Goal: Information Seeking & Learning: Learn about a topic

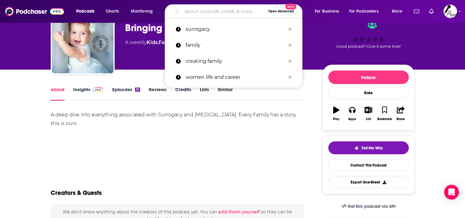
click at [210, 11] on input "Search podcasts, credits, & more..." at bounding box center [224, 11] width 84 height 10
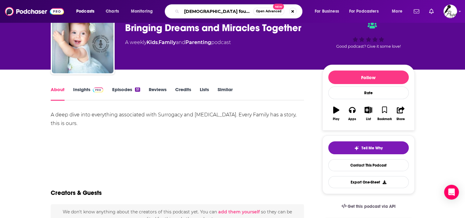
type input "[DEMOGRAPHIC_DATA] founders"
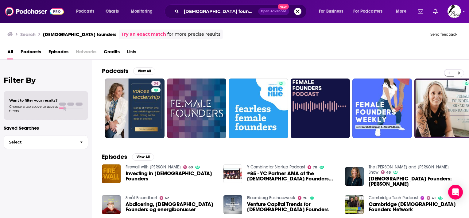
click at [36, 49] on span "Podcasts" at bounding box center [31, 53] width 21 height 13
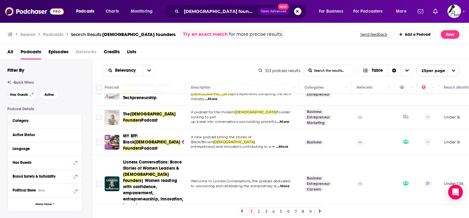
scroll to position [246, 0]
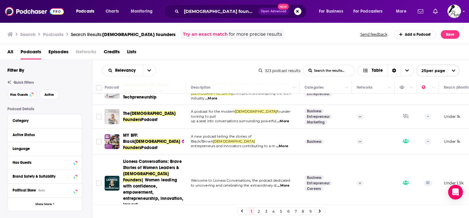
click at [283, 143] on span "...More" at bounding box center [282, 145] width 12 height 5
click at [229, 155] on td "Welcome to Lioness Conversations, the podcast dedicated to uncovering and celeb…" at bounding box center [243, 183] width 114 height 57
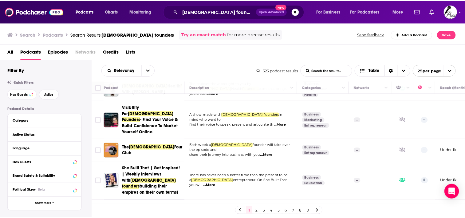
scroll to position [492, 0]
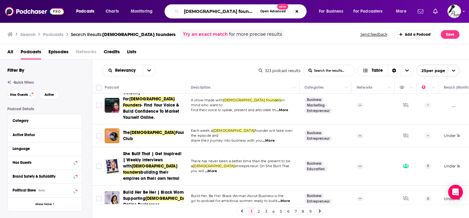
click at [229, 12] on input "[DEMOGRAPHIC_DATA] founders" at bounding box center [220, 11] width 76 height 10
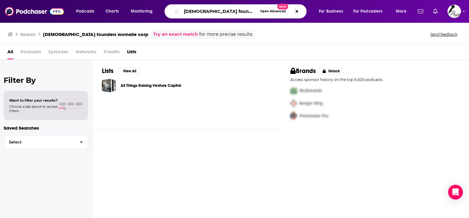
drag, startPoint x: 258, startPoint y: 11, endPoint x: 246, endPoint y: 11, distance: 11.7
click at [246, 11] on input "[DEMOGRAPHIC_DATA] founders womelle corp" at bounding box center [220, 11] width 76 height 10
drag, startPoint x: 222, startPoint y: 10, endPoint x: 270, endPoint y: 10, distance: 47.6
click at [270, 10] on div "[DEMOGRAPHIC_DATA] founders womelle corp Open Advanced New" at bounding box center [236, 11] width 142 height 14
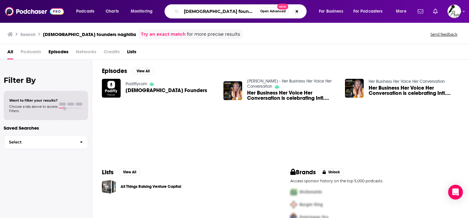
drag, startPoint x: 244, startPoint y: 10, endPoint x: 157, endPoint y: 10, distance: 86.9
click at [157, 10] on div "Podcasts Charts Monitoring [DEMOGRAPHIC_DATA] founders naghilia Open Advanced N…" at bounding box center [242, 11] width 341 height 14
type input "naghilia [PERSON_NAME]"
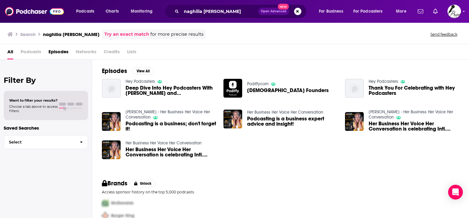
click at [254, 91] on span "[DEMOGRAPHIC_DATA] Founders" at bounding box center [288, 90] width 82 height 5
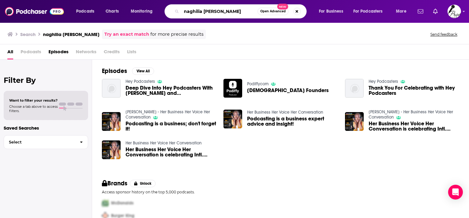
click at [244, 12] on input "naghilia [PERSON_NAME]" at bounding box center [220, 11] width 76 height 10
drag, startPoint x: 244, startPoint y: 12, endPoint x: 165, endPoint y: 11, distance: 79.6
click at [165, 11] on div "naghilia [PERSON_NAME] Open Advanced New" at bounding box center [236, 11] width 142 height 14
type input "[DEMOGRAPHIC_DATA] Founders"
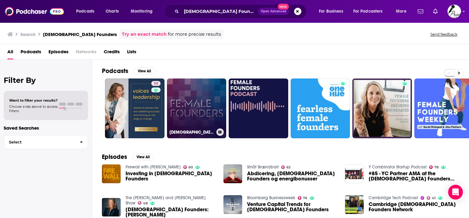
click at [212, 100] on link "[DEMOGRAPHIC_DATA] Founders" at bounding box center [197, 108] width 60 height 60
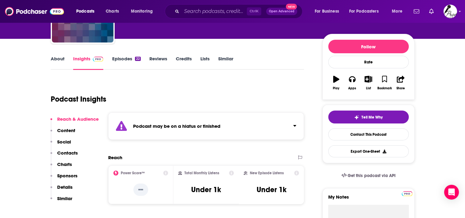
scroll to position [31, 0]
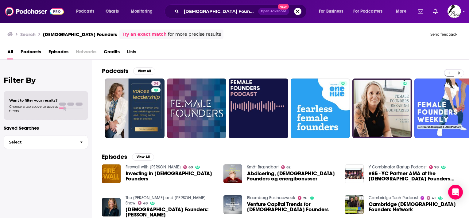
click at [34, 52] on span "Podcasts" at bounding box center [31, 53] width 21 height 13
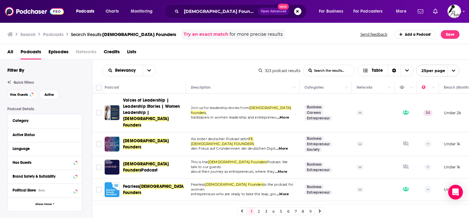
click at [11, 51] on span "All" at bounding box center [10, 53] width 6 height 13
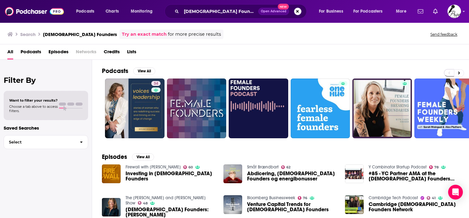
click at [25, 48] on span "Podcasts" at bounding box center [31, 53] width 21 height 13
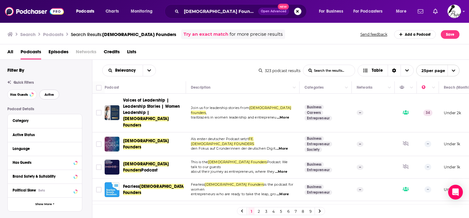
click at [51, 95] on span "Active" at bounding box center [50, 94] width 10 height 3
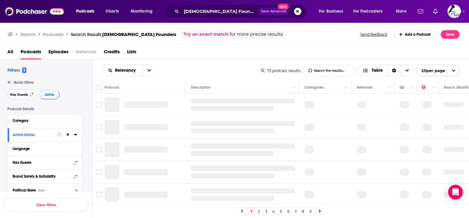
click at [21, 97] on button "Has Guests" at bounding box center [21, 94] width 29 height 10
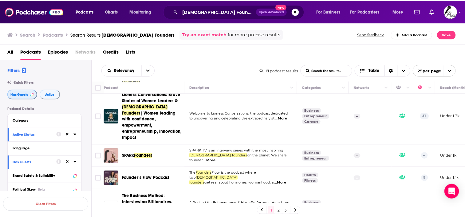
scroll to position [61, 0]
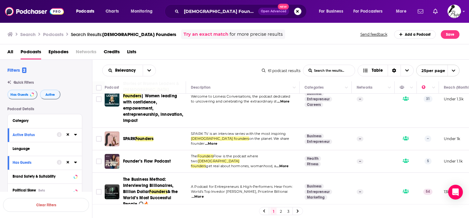
click at [286, 163] on span "...More" at bounding box center [282, 165] width 12 height 5
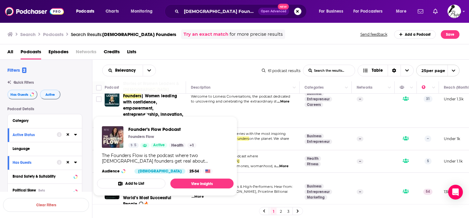
click at [161, 149] on div "Founder’s Flow Podcast Founders Flow 5 Active Health + 1 The Founders Flow is t…" at bounding box center [165, 149] width 137 height 57
click at [194, 181] on link "View Insights" at bounding box center [202, 183] width 63 height 10
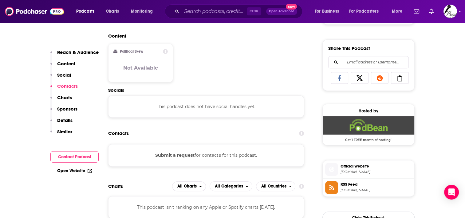
scroll to position [430, 0]
